Goal: Information Seeking & Learning: Learn about a topic

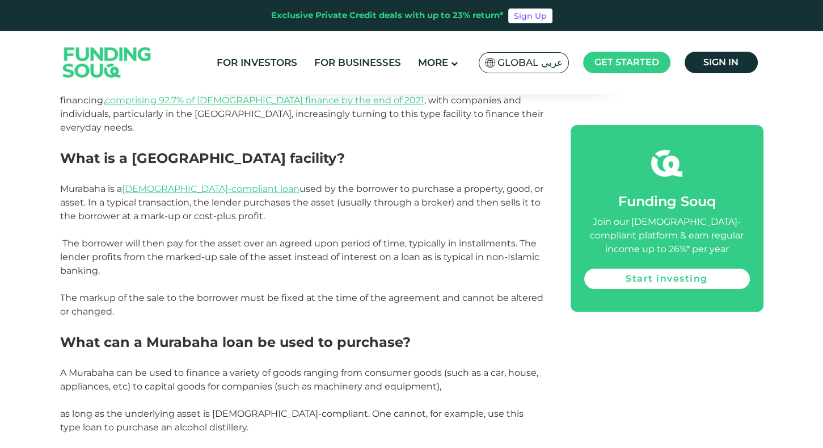
scroll to position [624, 0]
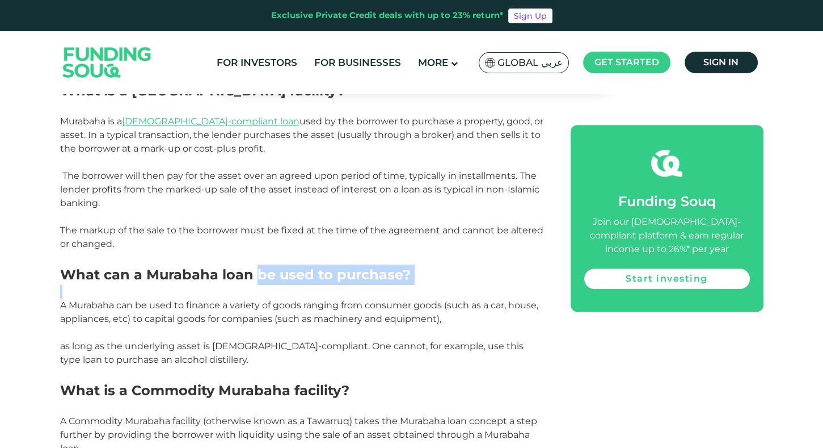
drag, startPoint x: 258, startPoint y: 263, endPoint x: 281, endPoint y: 284, distance: 31.3
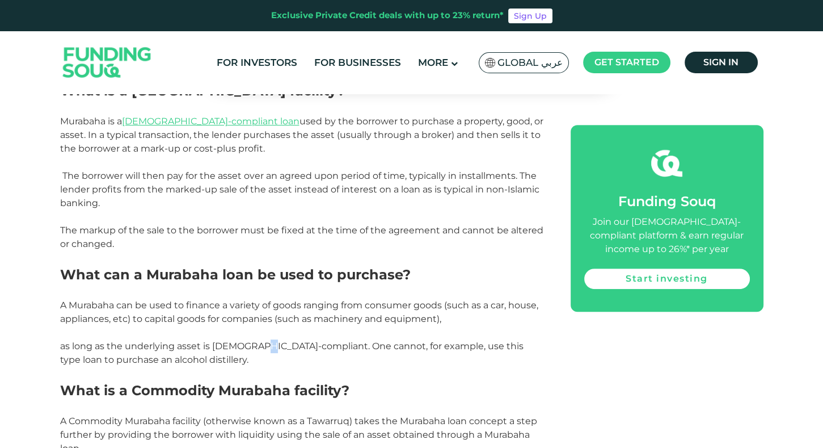
drag, startPoint x: 281, startPoint y: 284, endPoint x: 258, endPoint y: 336, distance: 57.4
click at [258, 339] on p "as long as the underlying asset is [DEMOGRAPHIC_DATA]-compliant. One cannot, fo…" at bounding box center [302, 352] width 485 height 27
drag, startPoint x: 258, startPoint y: 336, endPoint x: 230, endPoint y: 334, distance: 27.3
click at [230, 339] on p "as long as the underlying asset is [DEMOGRAPHIC_DATA]-compliant. One cannot, fo…" at bounding box center [302, 352] width 485 height 27
drag, startPoint x: 230, startPoint y: 334, endPoint x: 180, endPoint y: 303, distance: 59.1
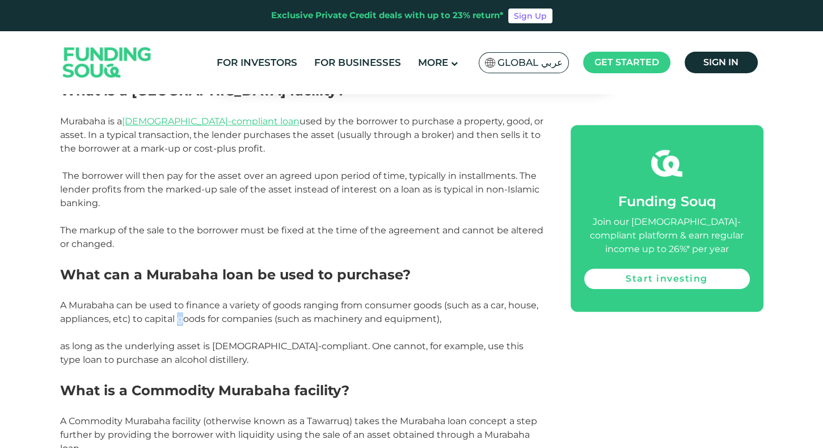
click at [180, 303] on p "A Murabaha can be used to finance a variety of goods ranging from consumer good…" at bounding box center [302, 312] width 485 height 27
drag, startPoint x: 180, startPoint y: 303, endPoint x: 248, endPoint y: 304, distance: 68.1
click at [248, 304] on p "A Murabaha can be used to finance a variety of goods ranging from consumer good…" at bounding box center [302, 312] width 485 height 27
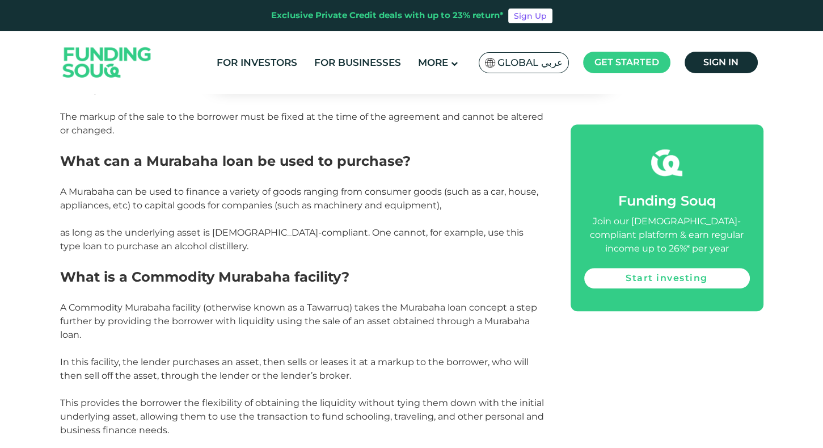
scroll to position [795, 0]
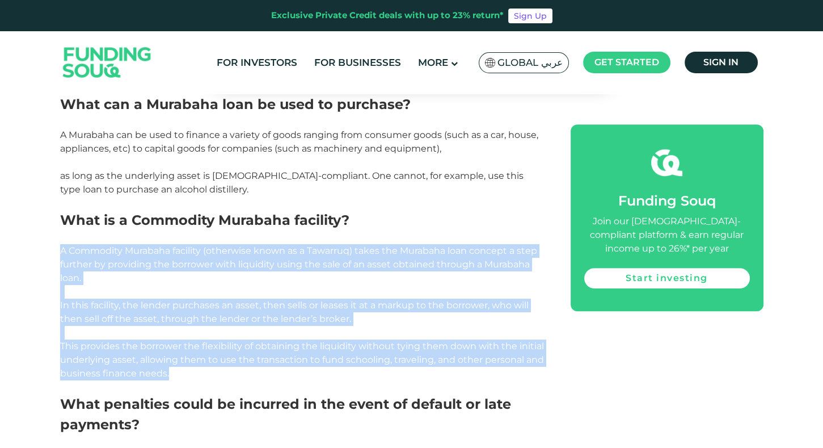
drag, startPoint x: 150, startPoint y: 228, endPoint x: 206, endPoint y: 364, distance: 147.3
click at [206, 364] on div "Commodity Murabaha has been among the most prominent instruments used in [DEMOG…" at bounding box center [302, 315] width 485 height 973
click at [205, 363] on p "This provides the borrower the flexibility of obtaining the liquidity without t…" at bounding box center [302, 359] width 485 height 41
click at [179, 347] on p "This provides the borrower the flexibility of obtaining the liquidity without t…" at bounding box center [302, 359] width 485 height 41
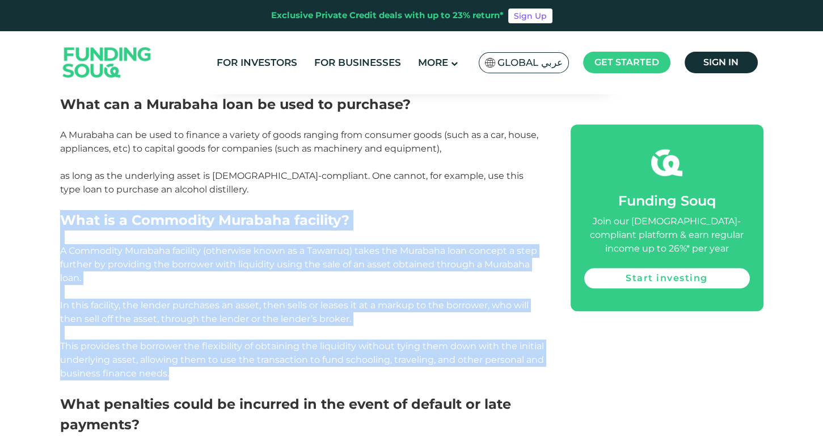
drag, startPoint x: 179, startPoint y: 359, endPoint x: 66, endPoint y: 198, distance: 197.1
click at [66, 198] on div "Commodity Murabaha has been among the most prominent instruments used in [DEMOG…" at bounding box center [302, 315] width 485 height 973
drag, startPoint x: 66, startPoint y: 198, endPoint x: 78, endPoint y: 235, distance: 38.9
click at [78, 244] on p "A Commodity Murabaha facility (otherwise known as a Tawarruq) takes the Murabah…" at bounding box center [302, 264] width 485 height 41
click at [62, 230] on p at bounding box center [302, 237] width 485 height 14
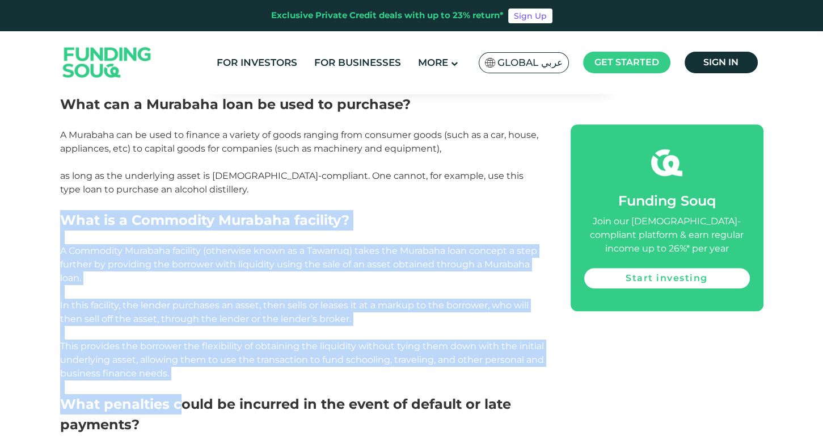
drag, startPoint x: 62, startPoint y: 208, endPoint x: 169, endPoint y: 364, distance: 188.6
click at [169, 364] on div "Commodity Murabaha has been among the most prominent instruments used in [DEMOG…" at bounding box center [302, 315] width 485 height 973
drag, startPoint x: 169, startPoint y: 364, endPoint x: 133, endPoint y: 353, distance: 36.8
click at [133, 353] on p "This provides the borrower the flexibility of obtaining the liquidity without t…" at bounding box center [302, 359] width 485 height 41
click at [134, 349] on p "This provides the borrower the flexibility of obtaining the liquidity without t…" at bounding box center [302, 359] width 485 height 41
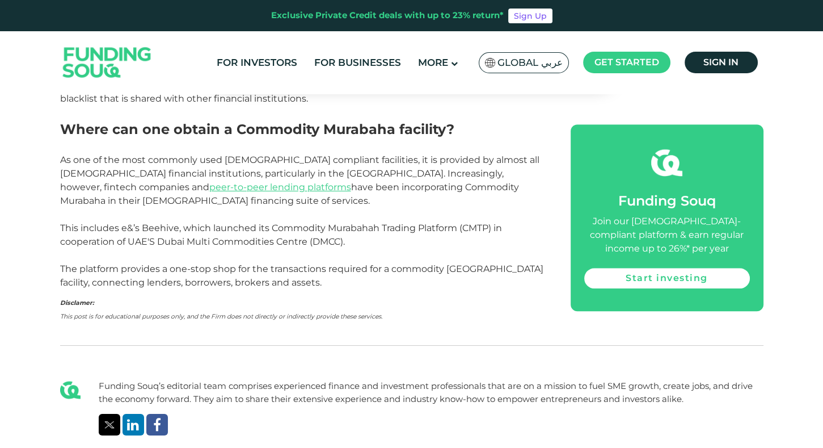
scroll to position [1192, 0]
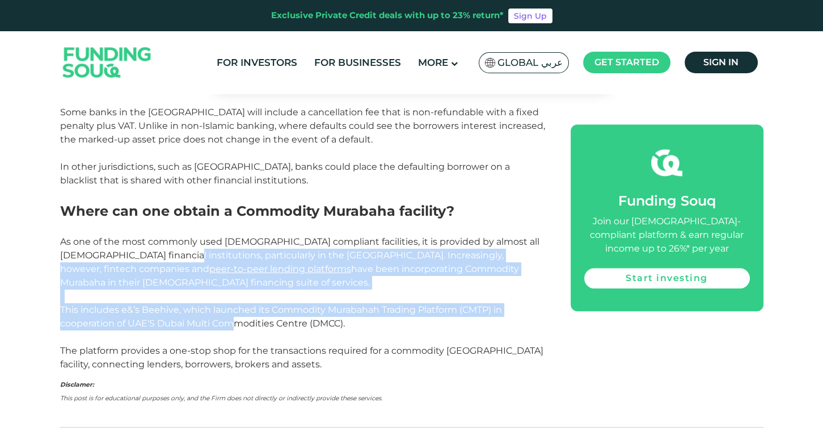
drag, startPoint x: 140, startPoint y: 236, endPoint x: 271, endPoint y: 314, distance: 153.0
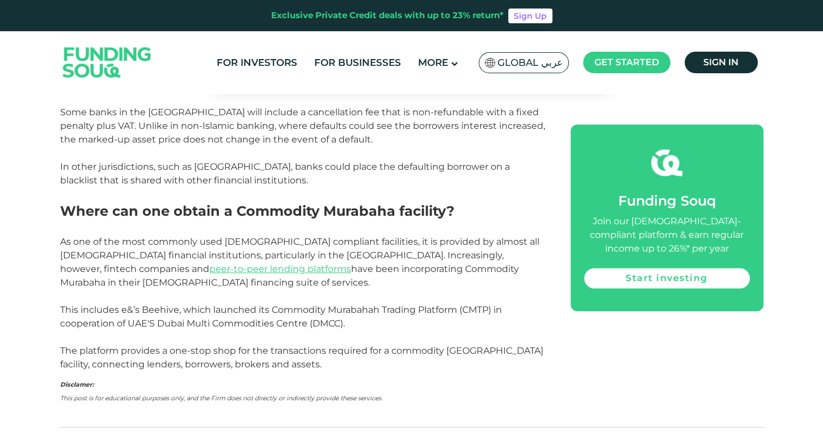
drag, startPoint x: 271, startPoint y: 314, endPoint x: 309, endPoint y: 344, distance: 48.1
click at [309, 344] on p "The platform provides a one-stop shop for the transactions required for a commo…" at bounding box center [302, 357] width 485 height 27
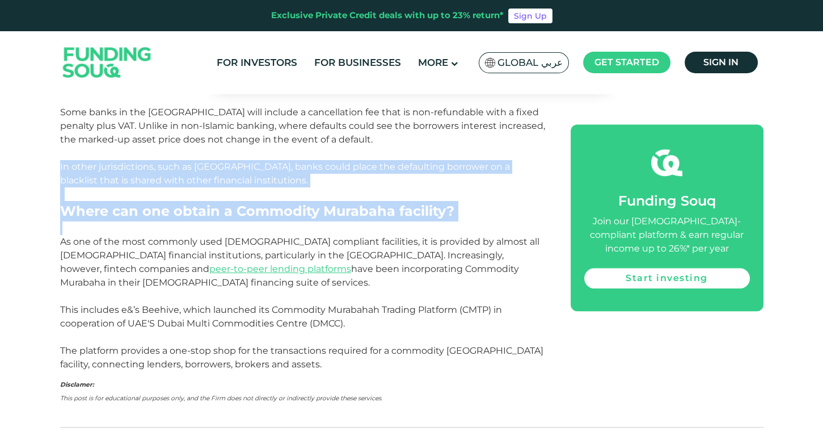
drag, startPoint x: 185, startPoint y: 138, endPoint x: 305, endPoint y: 272, distance: 180.0
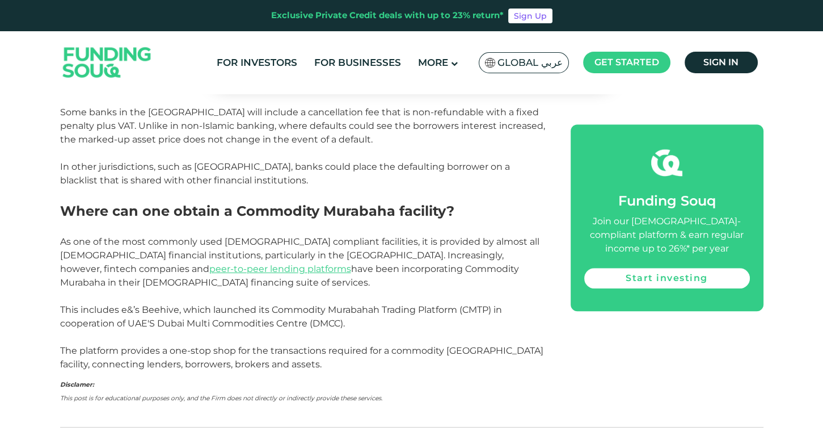
drag, startPoint x: 305, startPoint y: 272, endPoint x: 373, endPoint y: 358, distance: 109.1
click at [373, 377] on p "Disclamer: This post is for educational purposes only, and the Firm does not di…" at bounding box center [302, 390] width 485 height 27
